Goal: Task Accomplishment & Management: Use online tool/utility

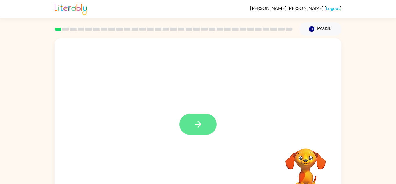
click at [208, 122] on button "button" at bounding box center [198, 123] width 37 height 21
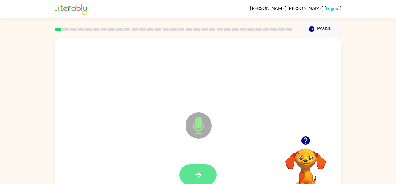
click at [206, 172] on button "button" at bounding box center [198, 174] width 37 height 21
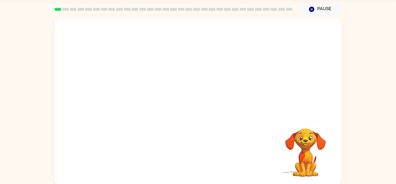
scroll to position [20, 0]
click at [324, 111] on div at bounding box center [198, 67] width 287 height 98
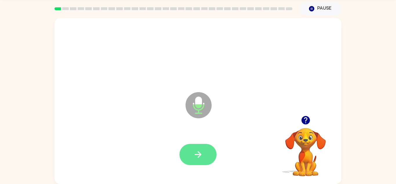
click at [195, 162] on button "button" at bounding box center [198, 154] width 37 height 21
click at [204, 161] on button "button" at bounding box center [198, 154] width 37 height 21
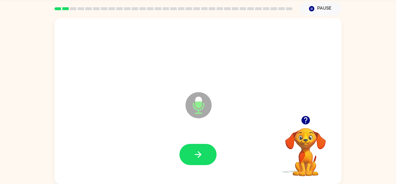
click at [204, 161] on button "button" at bounding box center [198, 154] width 37 height 21
click at [204, 155] on button "button" at bounding box center [198, 154] width 37 height 21
click at [199, 154] on icon "button" at bounding box center [198, 154] width 7 height 7
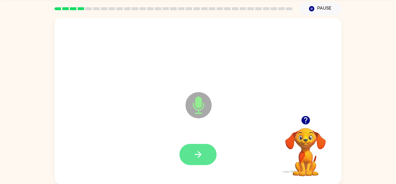
click at [199, 163] on button "button" at bounding box center [198, 154] width 37 height 21
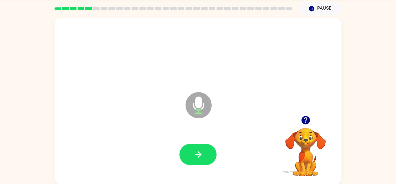
click at [199, 163] on button "button" at bounding box center [198, 154] width 37 height 21
click at [207, 154] on button "button" at bounding box center [198, 154] width 37 height 21
click at [201, 153] on icon "button" at bounding box center [198, 154] width 10 height 10
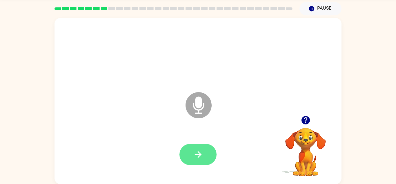
click at [184, 155] on button "button" at bounding box center [198, 154] width 37 height 21
click at [193, 155] on button "button" at bounding box center [198, 154] width 37 height 21
click at [200, 150] on icon "button" at bounding box center [198, 154] width 10 height 10
click at [205, 156] on button "button" at bounding box center [198, 154] width 37 height 21
click at [187, 152] on button "button" at bounding box center [198, 154] width 37 height 21
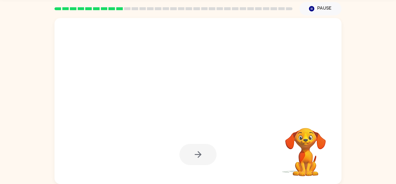
click at [217, 148] on div at bounding box center [198, 155] width 276 height 48
click at [186, 145] on div at bounding box center [198, 154] width 37 height 21
click at [229, 142] on div at bounding box center [198, 155] width 276 height 48
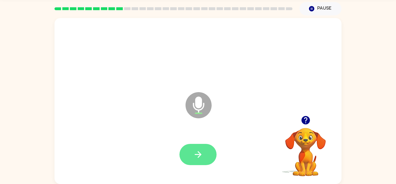
click at [208, 147] on button "button" at bounding box center [198, 154] width 37 height 21
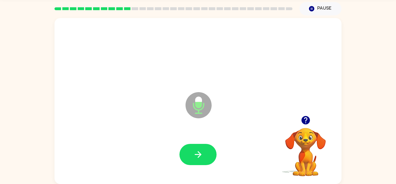
click at [205, 149] on button "button" at bounding box center [198, 154] width 37 height 21
click at [326, 8] on button "Pause Pause" at bounding box center [321, 8] width 42 height 13
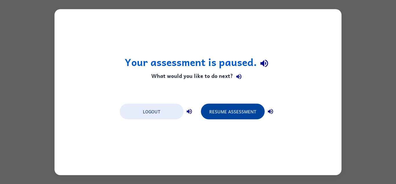
click at [215, 111] on button "Resume Assessment" at bounding box center [233, 111] width 64 height 16
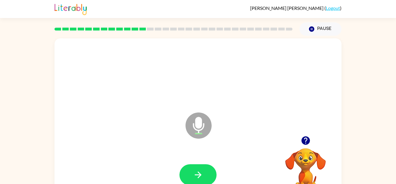
click at [302, 143] on icon "button" at bounding box center [306, 140] width 10 height 10
click at [195, 169] on button "button" at bounding box center [198, 174] width 37 height 21
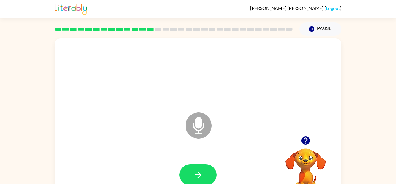
click at [195, 169] on button "button" at bounding box center [198, 174] width 37 height 21
click at [196, 171] on icon "button" at bounding box center [198, 174] width 10 height 10
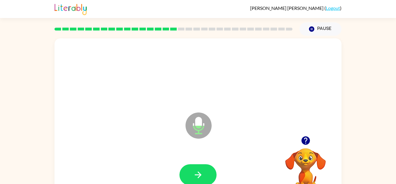
click at [309, 143] on icon "button" at bounding box center [306, 140] width 10 height 10
click at [211, 169] on button "button" at bounding box center [198, 174] width 37 height 21
click at [301, 142] on icon "button" at bounding box center [306, 140] width 10 height 10
click at [186, 175] on button "button" at bounding box center [198, 174] width 37 height 21
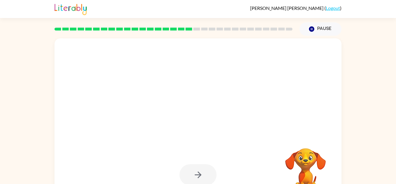
click at [280, 160] on video "Your browser must support playing .mp4 files to use Literably. Please try using…" at bounding box center [306, 168] width 58 height 58
click at [286, 160] on video "Your browser must support playing .mp4 files to use Literably. Please try using…" at bounding box center [306, 168] width 58 height 58
click at [304, 160] on video "Your browser must support playing .mp4 files to use Literably. Please try using…" at bounding box center [306, 168] width 58 height 58
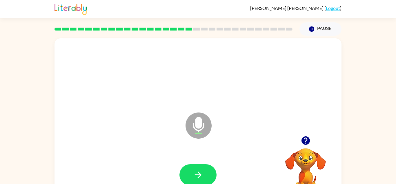
click at [311, 145] on button "button" at bounding box center [306, 140] width 15 height 15
click at [188, 171] on button "button" at bounding box center [198, 174] width 37 height 21
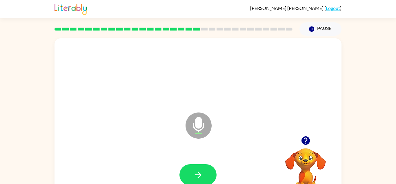
click at [188, 171] on button "button" at bounding box center [198, 174] width 37 height 21
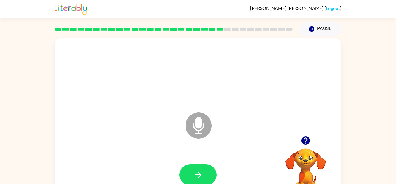
click at [188, 171] on button "button" at bounding box center [198, 174] width 37 height 21
click at [201, 173] on icon "button" at bounding box center [198, 174] width 10 height 10
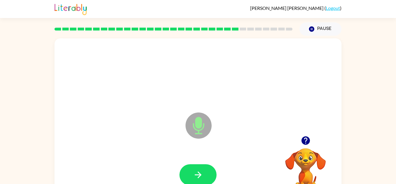
click at [201, 173] on icon "button" at bounding box center [198, 174] width 10 height 10
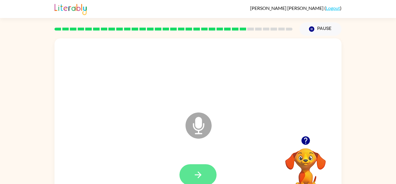
click at [201, 173] on icon "button" at bounding box center [198, 174] width 10 height 10
click at [201, 173] on div at bounding box center [198, 174] width 37 height 21
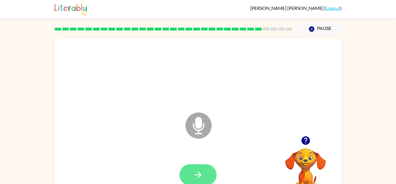
click at [212, 178] on button "button" at bounding box center [198, 174] width 37 height 21
click at [187, 181] on button "button" at bounding box center [198, 174] width 37 height 21
click at [304, 147] on button "button" at bounding box center [306, 140] width 15 height 15
click at [194, 175] on icon "button" at bounding box center [198, 174] width 10 height 10
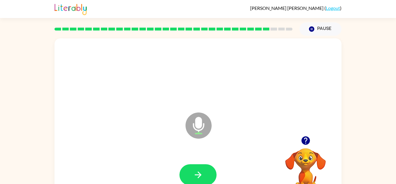
click at [194, 175] on icon "button" at bounding box center [198, 174] width 10 height 10
